Goal: Check status: Check status

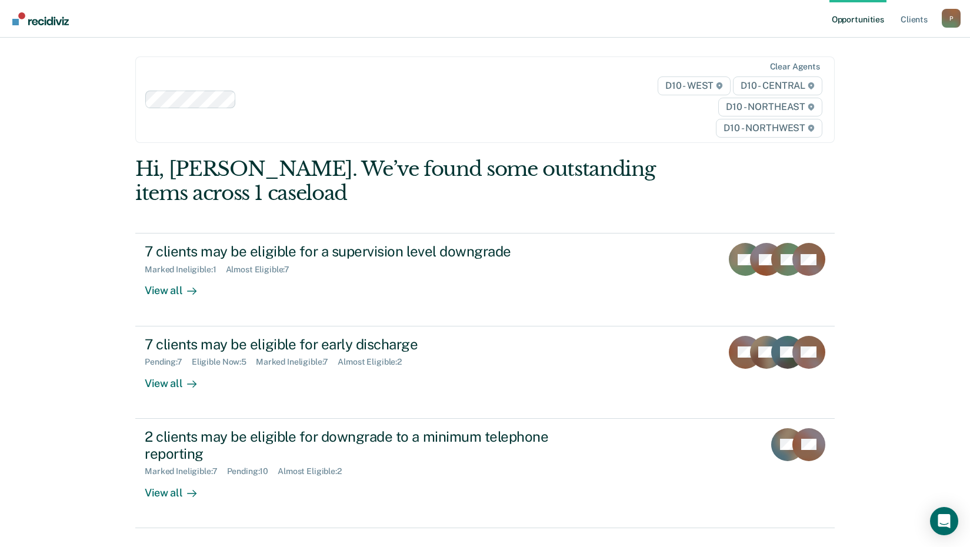
scroll to position [25, 0]
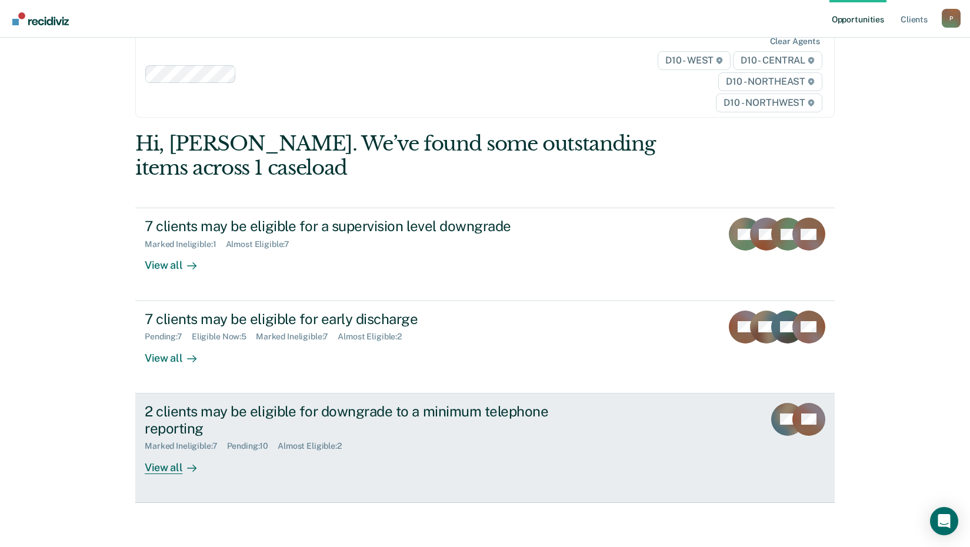
click at [207, 448] on div "Marked Ineligible : 7" at bounding box center [186, 446] width 82 height 10
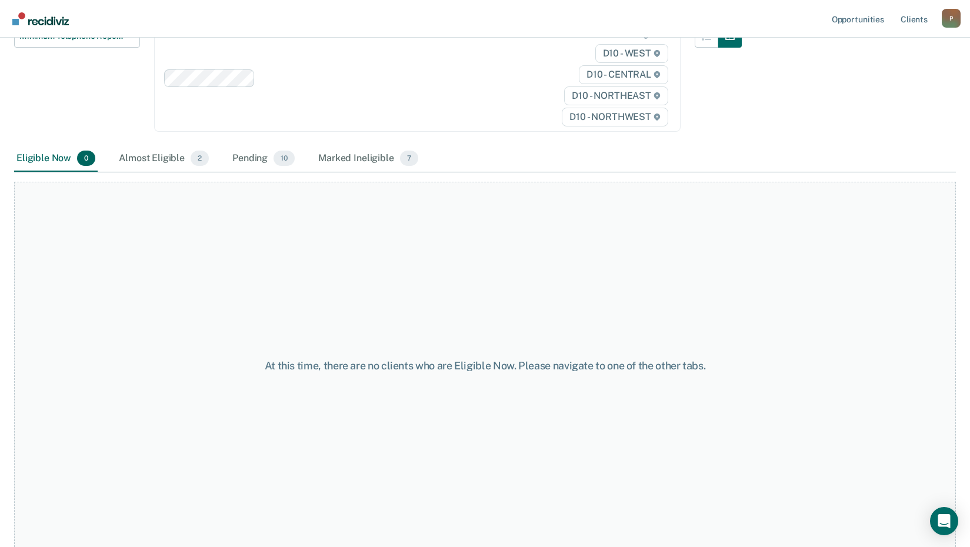
scroll to position [130, 0]
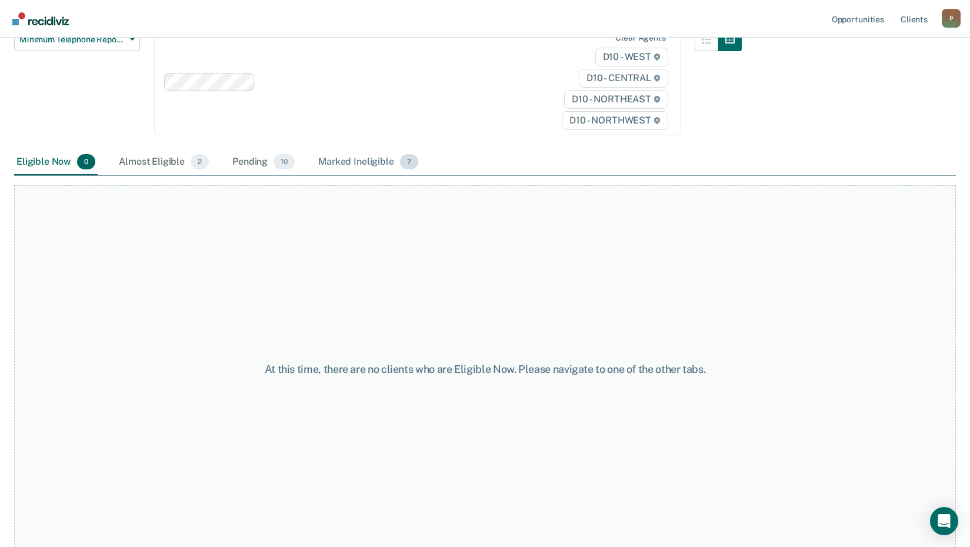
click at [357, 162] on div "Marked Ineligible 7" at bounding box center [368, 162] width 105 height 26
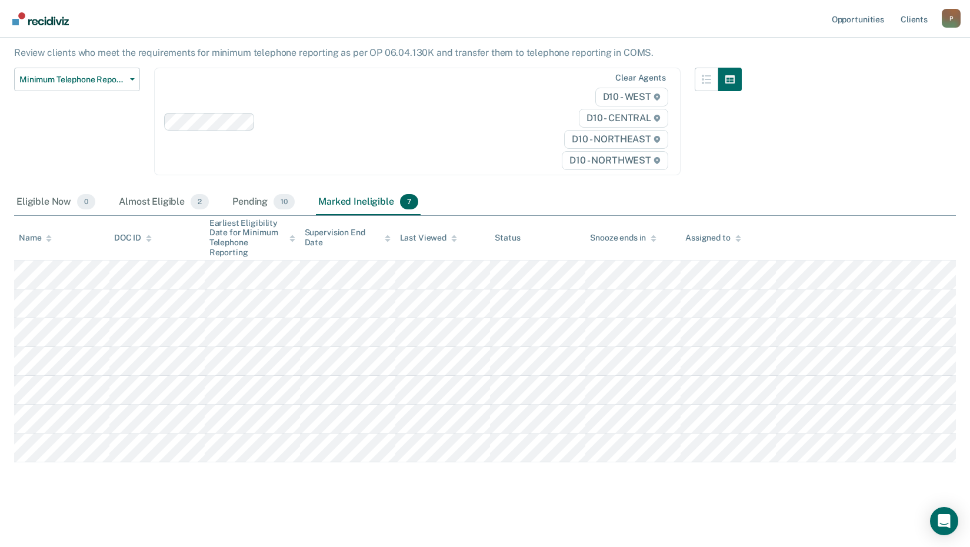
scroll to position [90, 0]
click at [249, 202] on div "Pending 10" at bounding box center [263, 202] width 67 height 26
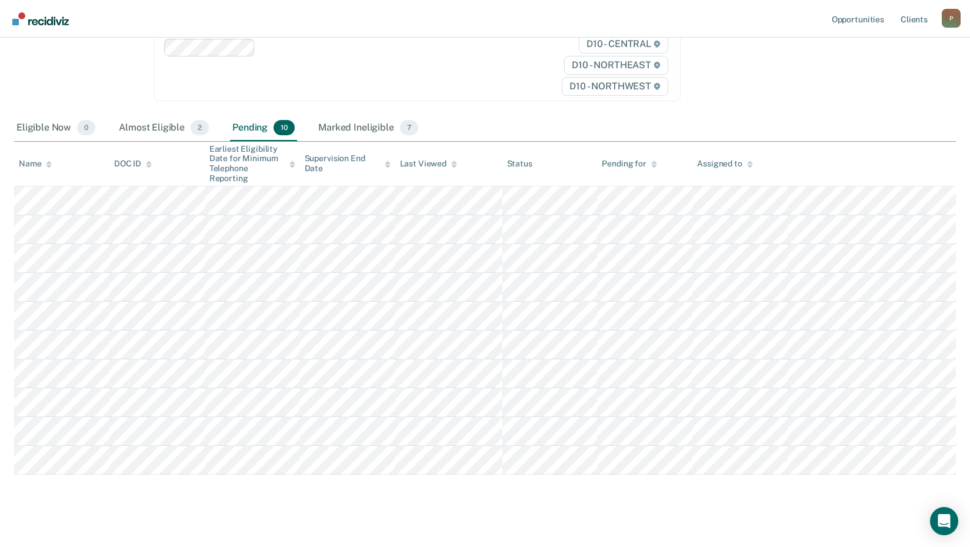
scroll to position [177, 0]
